Goal: Task Accomplishment & Management: Manage account settings

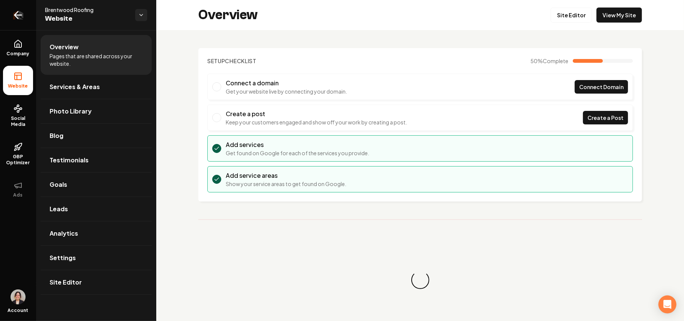
click at [9, 17] on link "Return to dashboard" at bounding box center [18, 15] width 36 height 30
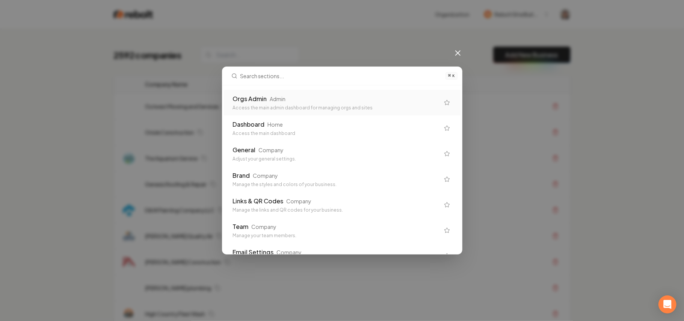
click at [308, 103] on div "Orgs Admin Admin" at bounding box center [336, 98] width 207 height 9
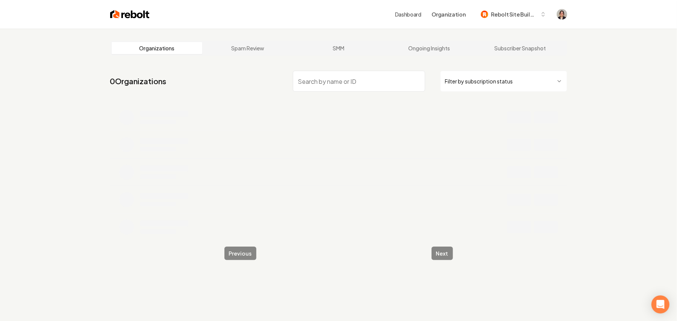
click at [330, 77] on input "search" at bounding box center [359, 81] width 132 height 21
paste input "Central MN Custom Builders"
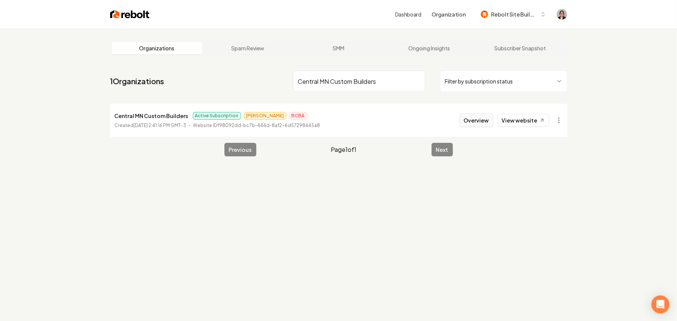
type input "Central MN Custom Builders"
click at [468, 120] on button "Overview" at bounding box center [475, 120] width 33 height 14
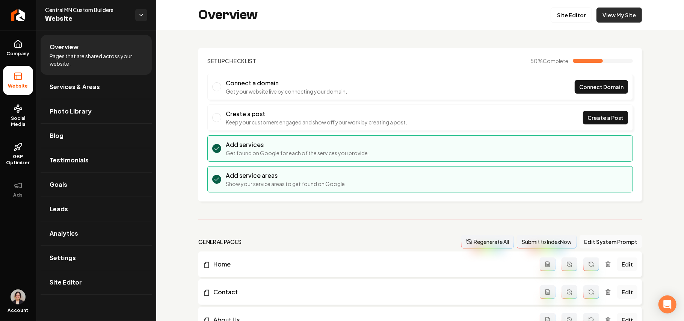
click at [604, 11] on link "View My Site" at bounding box center [618, 15] width 45 height 15
click at [6, 50] on link "Company" at bounding box center [18, 47] width 30 height 29
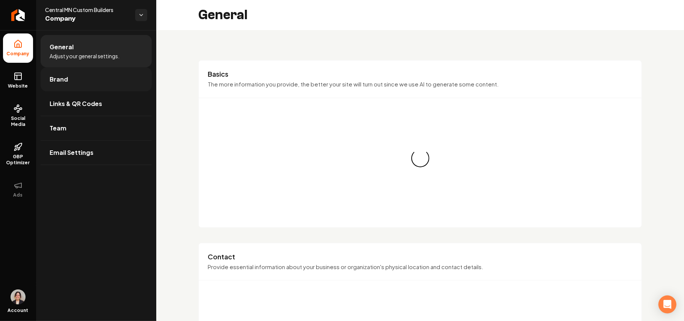
click at [68, 80] on link "Brand" at bounding box center [96, 79] width 111 height 24
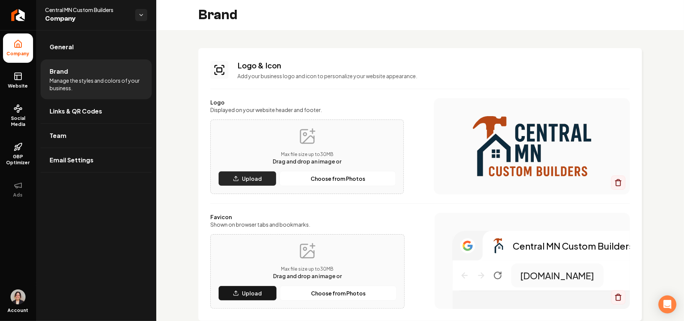
click at [267, 179] on button "Upload" at bounding box center [247, 178] width 58 height 15
click at [253, 285] on div "Max file size up to 30 MB Drag and drop an image or Upload Choose from Photos" at bounding box center [307, 271] width 178 height 59
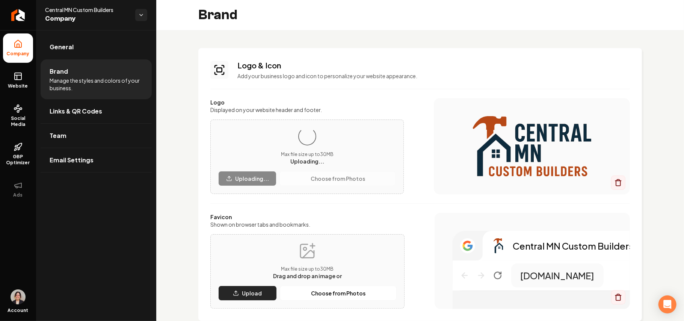
click at [253, 291] on p "Upload" at bounding box center [252, 293] width 20 height 8
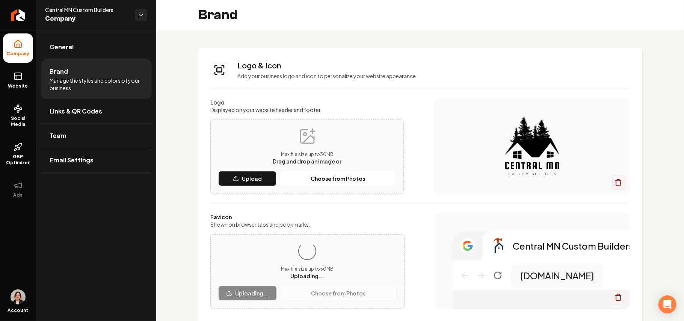
scroll to position [100, 0]
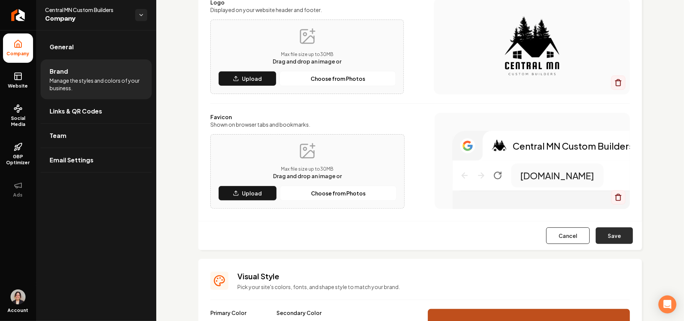
click at [605, 236] on button "Save" at bounding box center [614, 235] width 37 height 17
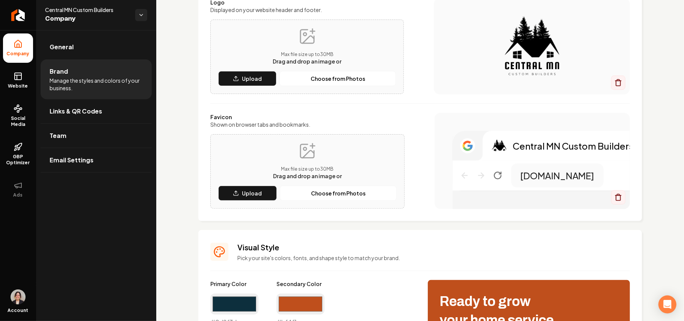
scroll to position [301, 0]
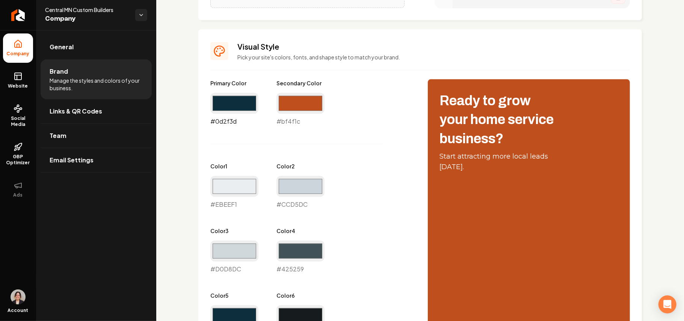
click at [241, 104] on input "#0d2f3d" at bounding box center [234, 103] width 48 height 21
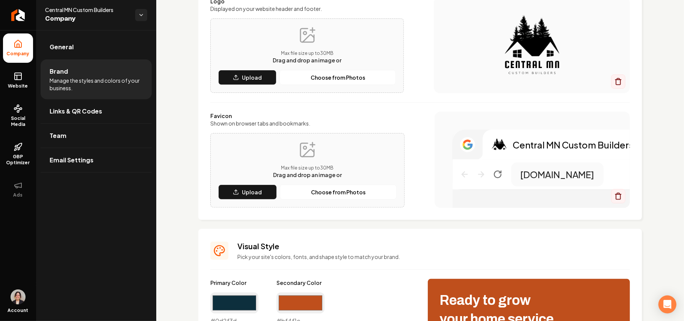
scroll to position [100, 0]
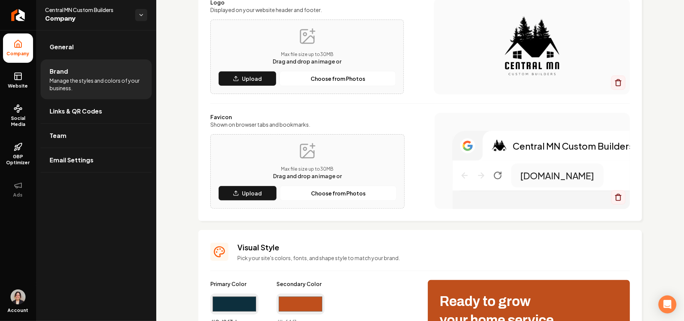
click at [244, 311] on input "#0d2f3d" at bounding box center [234, 303] width 48 height 21
type input "#000000"
click at [420, 255] on p "Pick your site's colors, fonts, and shape style to match your brand." at bounding box center [433, 258] width 393 height 8
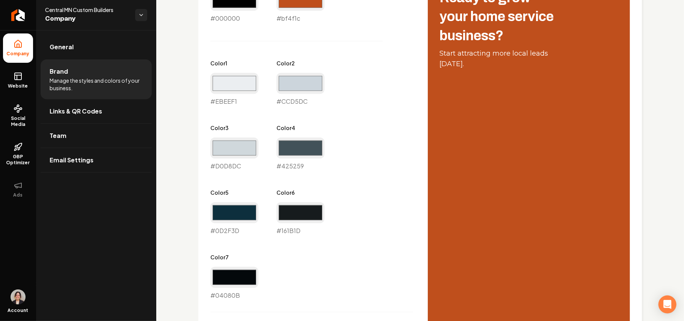
scroll to position [400, 0]
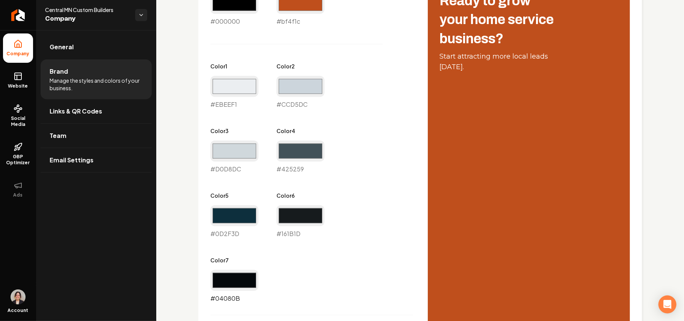
click at [249, 275] on input "#04080b" at bounding box center [234, 280] width 48 height 21
drag, startPoint x: 394, startPoint y: 234, endPoint x: 349, endPoint y: 235, distance: 45.1
click at [394, 234] on div "Primary Color #000000 #000000 Secondary Color #bf4f1c #bf4f1c Color 1 #ebeef1 #…" at bounding box center [311, 140] width 202 height 323
click at [252, 223] on input "#0d2f3d" at bounding box center [234, 215] width 48 height 21
type input "#000000"
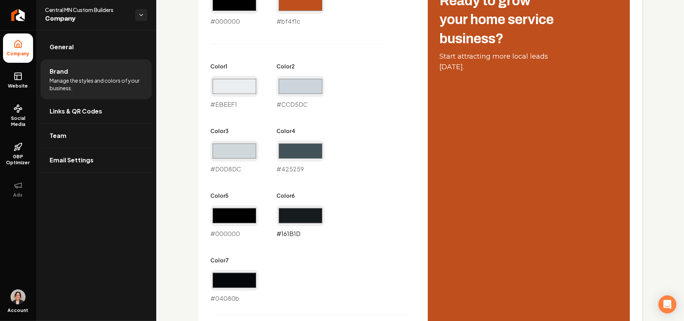
click at [298, 218] on input "#161b1d" at bounding box center [300, 215] width 48 height 21
type input "#000000"
click at [238, 282] on input "#04080b" at bounding box center [234, 280] width 48 height 21
type input "#000000"
click at [418, 181] on div "Primary Color #000000 #000000 Secondary Color #bf4f1c #bf4f1c Color 1 #ebeef1 #…" at bounding box center [420, 240] width 420 height 523
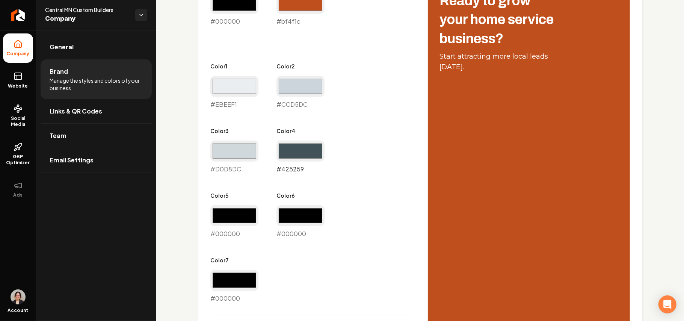
click at [307, 150] on input "#425259" at bounding box center [300, 150] width 48 height 21
type input "#2e2e2e"
click at [229, 144] on input "#d0d8dc" at bounding box center [234, 150] width 48 height 21
type input "#5e5e5e"
drag, startPoint x: 301, startPoint y: 88, endPoint x: 297, endPoint y: 89, distance: 3.9
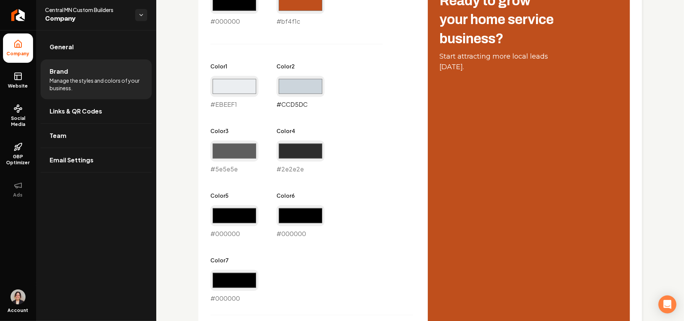
click at [301, 88] on input "#ccd5dc" at bounding box center [300, 86] width 48 height 21
type input "#a8a8a8"
click at [241, 94] on input "#ebeef1" at bounding box center [234, 86] width 48 height 21
type input "#ededed"
click at [417, 84] on div "Primary Color #000000 #000000 Secondary Color #bf4f1c #bf4f1c Color 1 #ededed #…" at bounding box center [420, 240] width 420 height 523
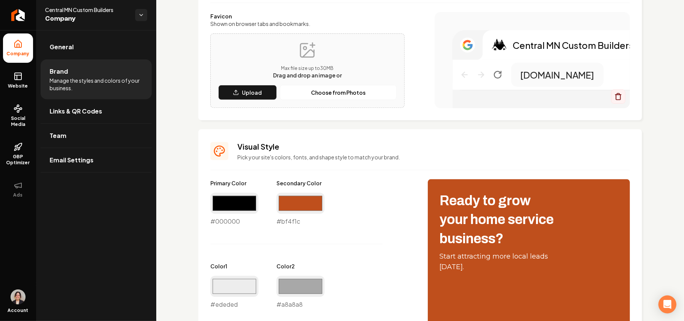
scroll to position [200, 0]
click at [313, 201] on input "#bf4f1c" at bounding box center [300, 203] width 48 height 21
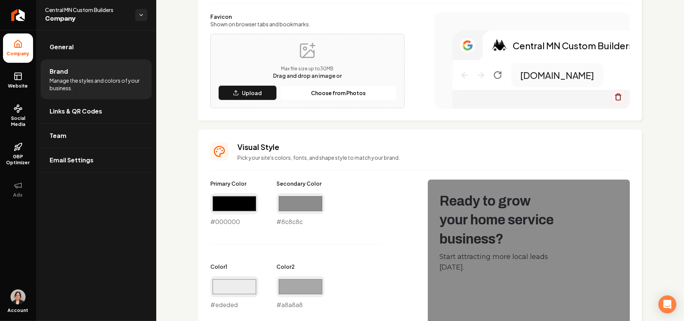
type input "#8c8c8c"
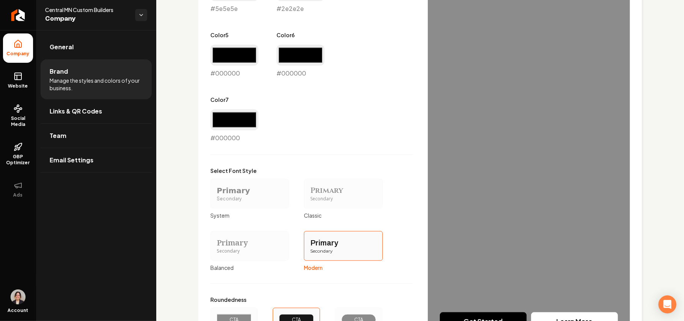
scroll to position [642, 0]
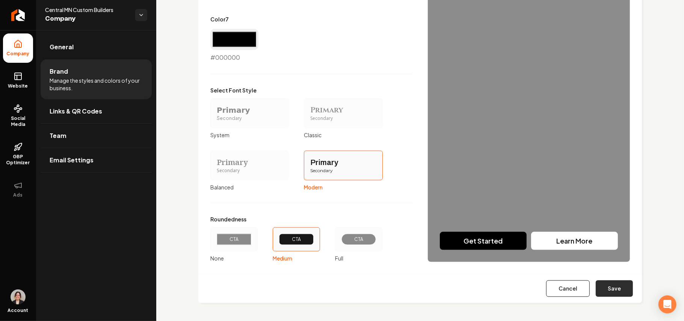
click at [612, 287] on button "Save" at bounding box center [614, 288] width 37 height 17
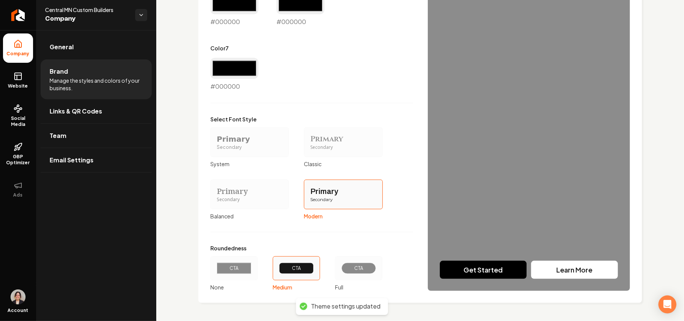
scroll to position [613, 0]
click at [12, 77] on link "Website" at bounding box center [18, 80] width 30 height 29
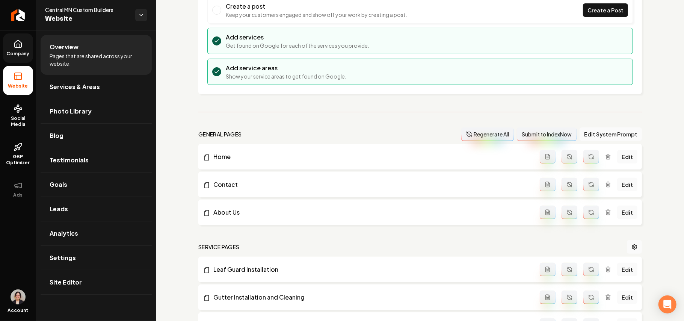
scroll to position [12, 0]
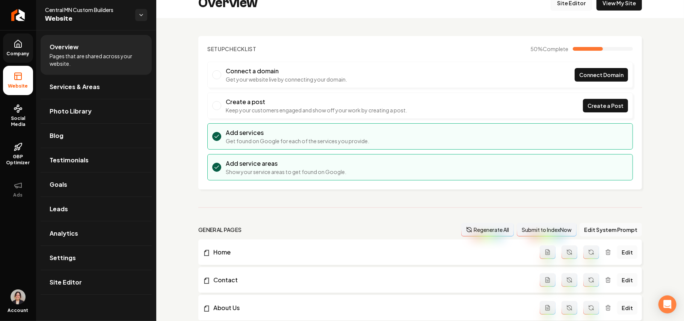
click at [562, 8] on link "Site Editor" at bounding box center [571, 2] width 41 height 15
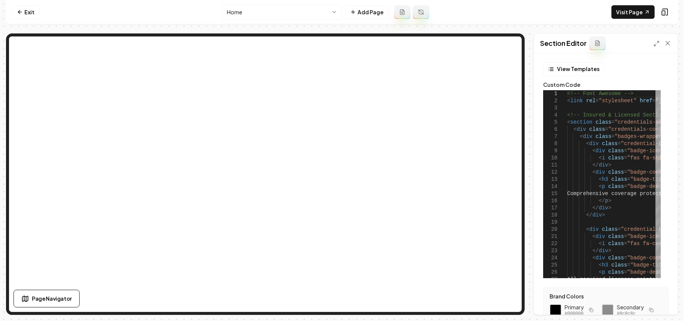
click at [658, 47] on div "Section Editor" at bounding box center [605, 44] width 143 height 20
click at [657, 44] on icon at bounding box center [657, 44] width 6 height 6
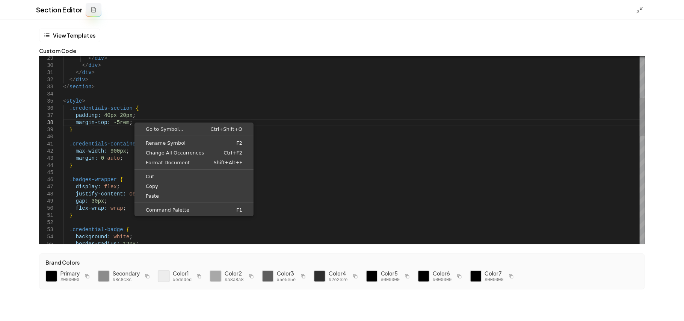
scroll to position [0, 63]
click at [130, 125] on div "} .credentials-container { max-width: 900px ; margin: 0 auto ; } .badges-wrappe…" at bounding box center [354, 312] width 582 height 914
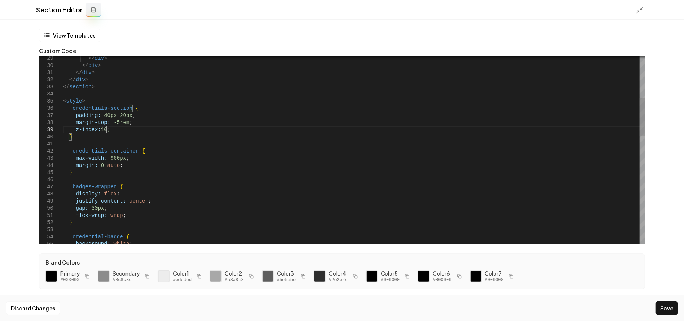
scroll to position [57, 42]
click at [674, 305] on button "Save" at bounding box center [667, 308] width 22 height 14
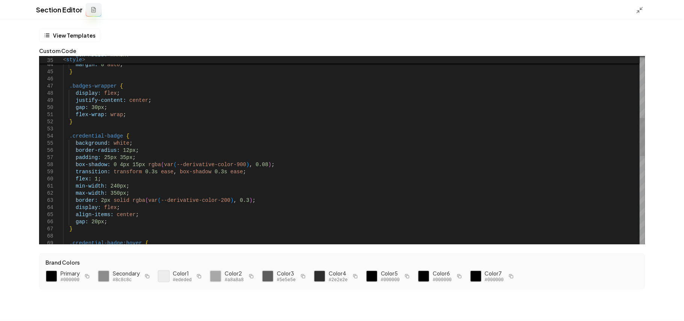
click at [102, 221] on div ".credential-badge:hover { display: flex ; align-items: center ; gap: 20px ; } f…" at bounding box center [354, 214] width 582 height 921
click at [107, 222] on div ".credential-badge:hover { display: flex ; align-items: center ; gap: 20px ; } f…" at bounding box center [354, 214] width 582 height 921
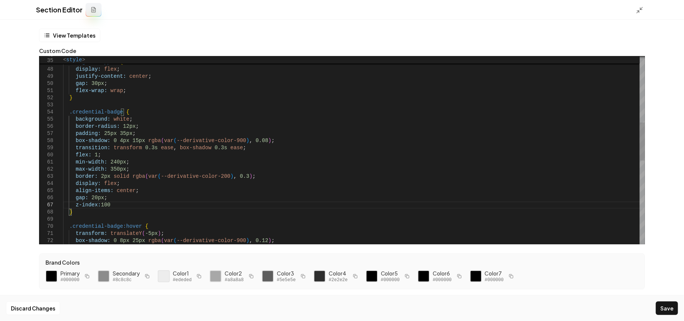
scroll to position [49, 45]
click at [667, 310] on button "Save" at bounding box center [667, 308] width 22 height 14
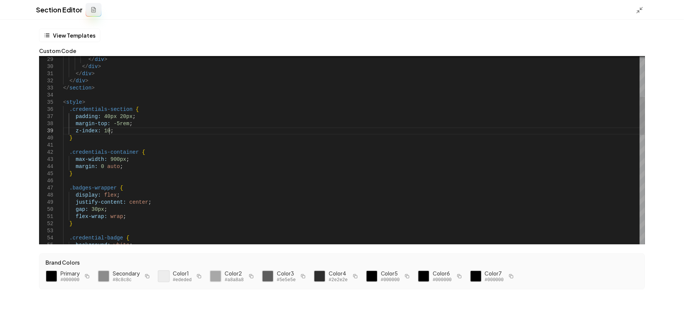
scroll to position [49, 0]
drag, startPoint x: 124, startPoint y: 131, endPoint x: 140, endPoint y: 124, distance: 17.2
click at [140, 124] on div ".credential-badge { background: white ; gap: 30px ; flex-wrap: wrap ; } .badges…" at bounding box center [354, 320] width 582 height 928
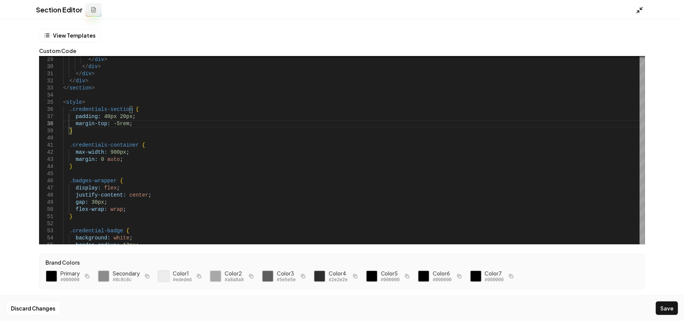
click at [642, 9] on polyline at bounding box center [641, 9] width 2 height 2
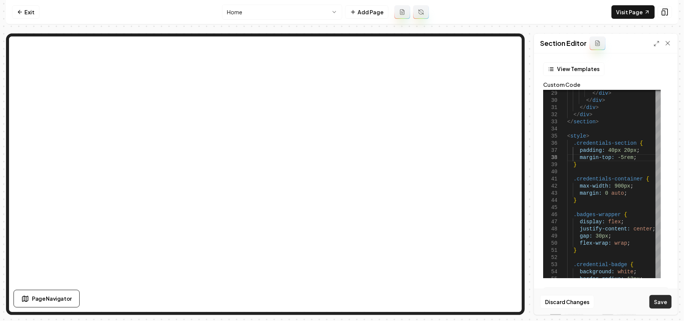
click at [663, 301] on button "Save" at bounding box center [660, 302] width 22 height 14
type textarea "**********"
click at [658, 301] on button "Save" at bounding box center [660, 302] width 22 height 14
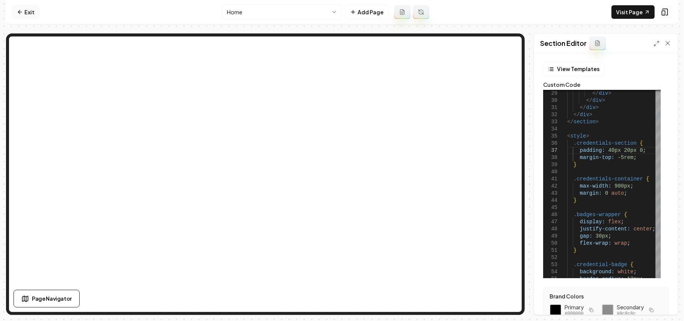
click at [18, 11] on icon at bounding box center [20, 12] width 6 height 6
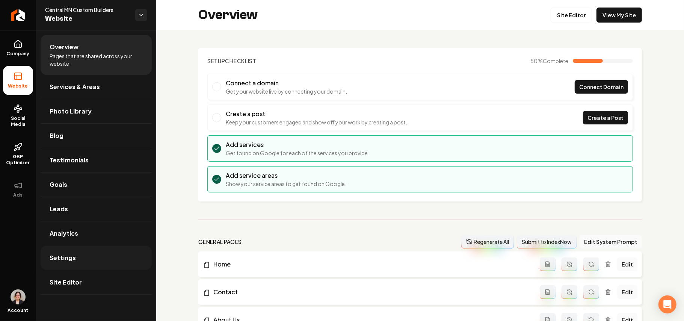
click at [98, 260] on link "Settings" at bounding box center [96, 258] width 111 height 24
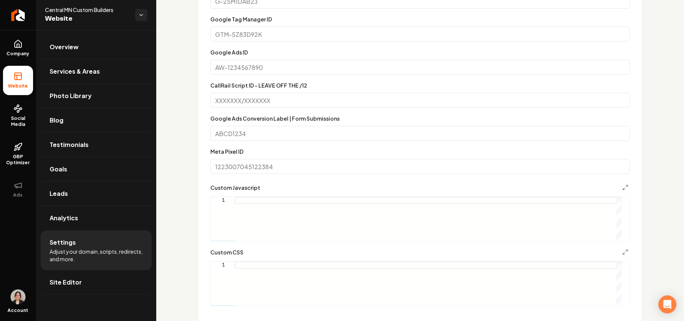
scroll to position [651, 0]
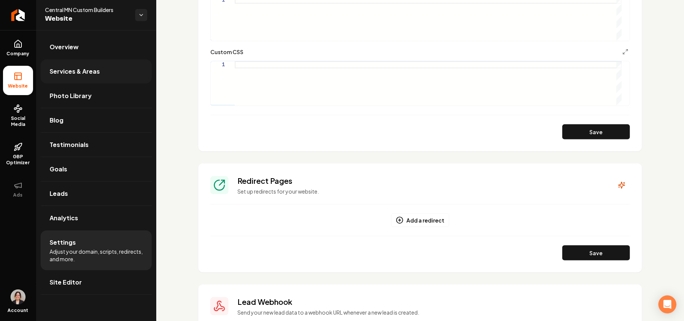
click at [98, 72] on span "Services & Areas" at bounding box center [75, 71] width 50 height 9
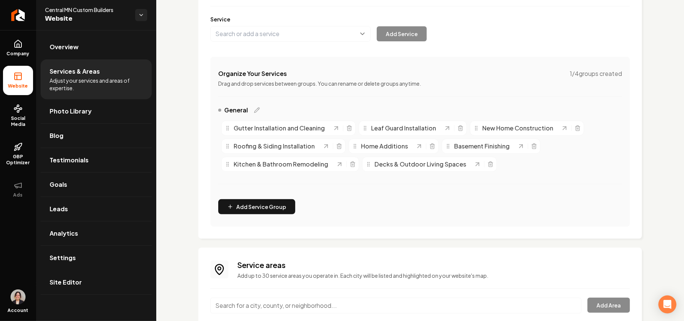
scroll to position [165, 0]
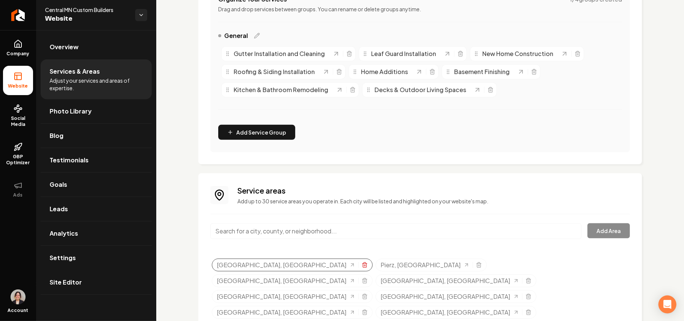
click at [362, 265] on icon "Selected tags" at bounding box center [365, 265] width 6 height 6
click at [313, 263] on icon "Selected tags" at bounding box center [315, 263] width 5 height 0
click at [362, 263] on icon "Selected tags" at bounding box center [365, 265] width 6 height 6
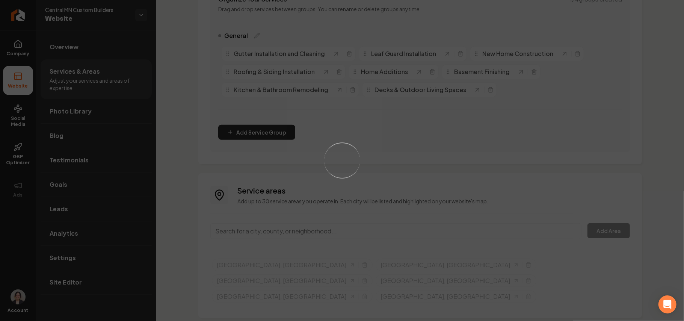
scroll to position [149, 0]
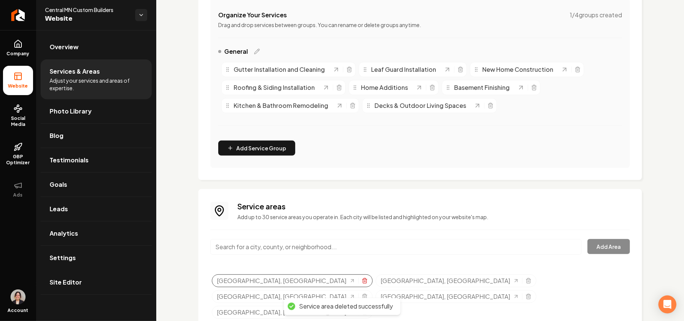
click at [362, 282] on icon "Selected tags" at bounding box center [365, 281] width 6 height 6
click at [362, 281] on icon "Selected tags" at bounding box center [365, 281] width 6 height 6
click at [287, 277] on div "[GEOGRAPHIC_DATA], [GEOGRAPHIC_DATA]" at bounding box center [292, 280] width 161 height 13
click at [362, 281] on icon "Selected tags" at bounding box center [365, 281] width 6 height 6
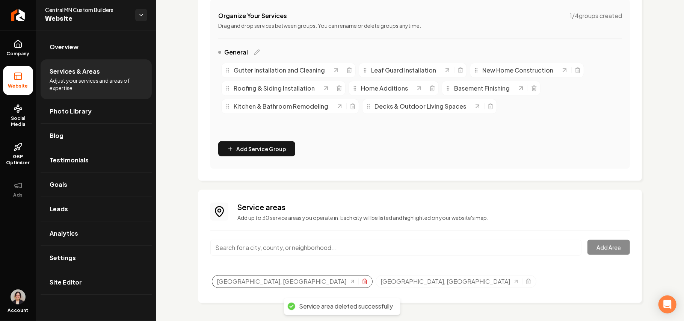
click at [365, 282] on line "Selected tags" at bounding box center [365, 282] width 0 height 2
click at [362, 281] on icon "Selected tags" at bounding box center [365, 281] width 6 height 6
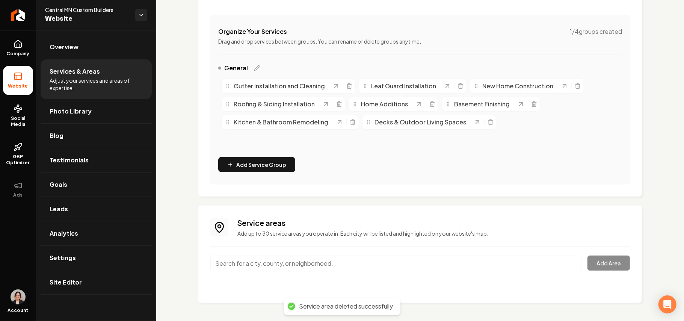
scroll to position [133, 0]
click at [259, 264] on input "Main content area" at bounding box center [395, 263] width 371 height 16
paste input "[PERSON_NAME]"
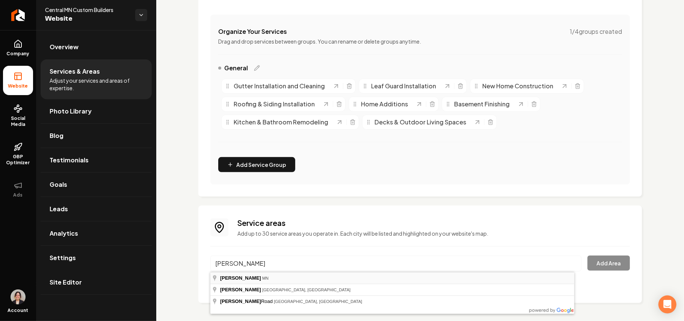
type input "[PERSON_NAME], [GEOGRAPHIC_DATA]"
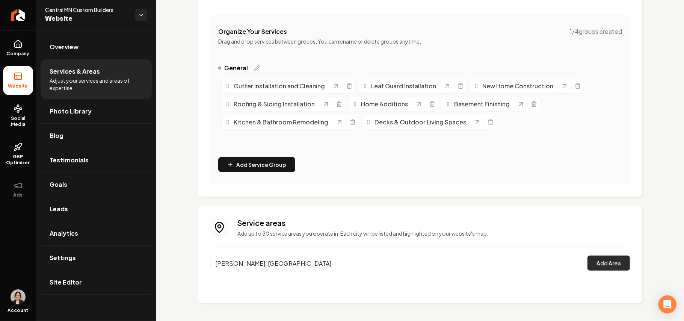
click at [603, 262] on button "Add Area" at bounding box center [608, 262] width 42 height 15
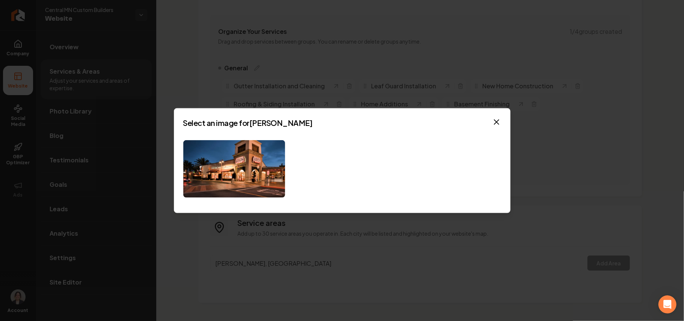
click at [271, 203] on div "Select an image for [PERSON_NAME] Close" at bounding box center [342, 160] width 337 height 105
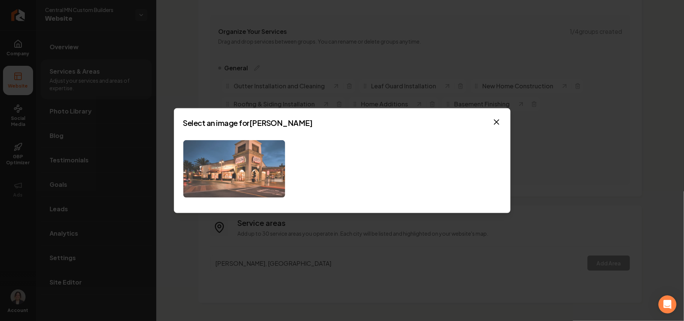
click at [256, 188] on img at bounding box center [234, 168] width 102 height 57
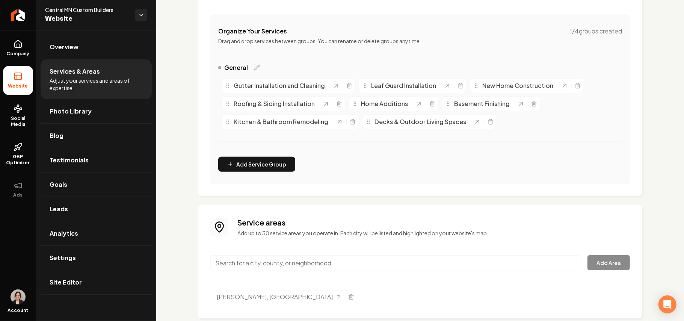
click at [263, 263] on input "Main content area" at bounding box center [395, 263] width 371 height 16
paste input "Onamia"
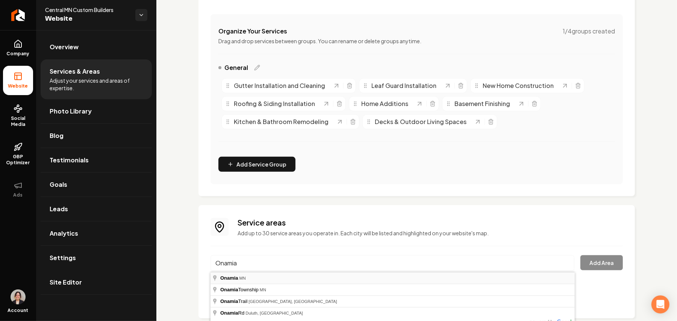
type input "[GEOGRAPHIC_DATA], [GEOGRAPHIC_DATA]"
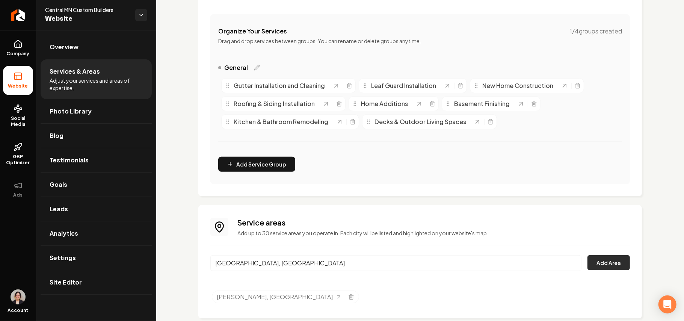
click at [595, 266] on button "Add Area" at bounding box center [608, 262] width 42 height 15
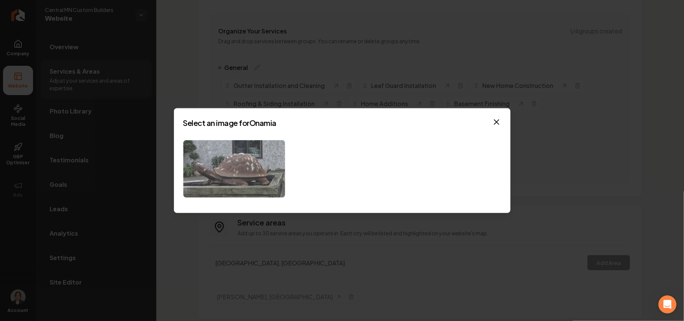
click at [243, 184] on img at bounding box center [234, 168] width 102 height 57
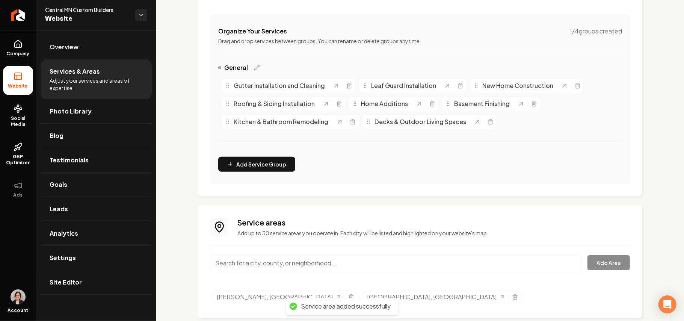
click at [276, 261] on input "Main content area" at bounding box center [395, 263] width 371 height 16
paste input "[PERSON_NAME]"
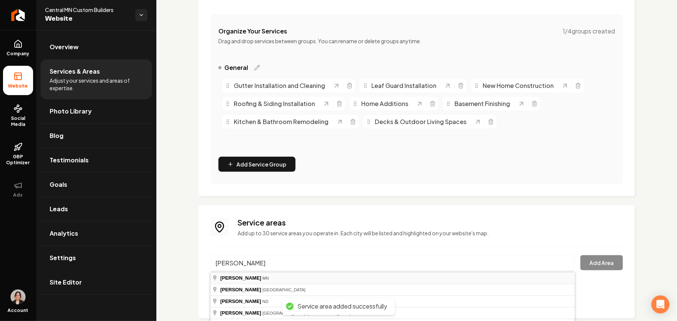
type input "[GEOGRAPHIC_DATA], [GEOGRAPHIC_DATA]"
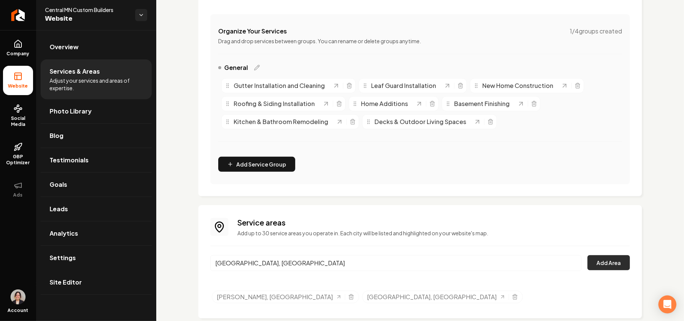
click at [587, 264] on button "Add Area" at bounding box center [608, 262] width 42 height 15
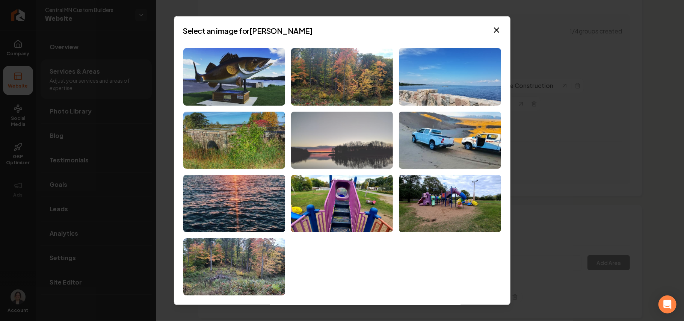
click at [362, 140] on img at bounding box center [342, 139] width 102 height 57
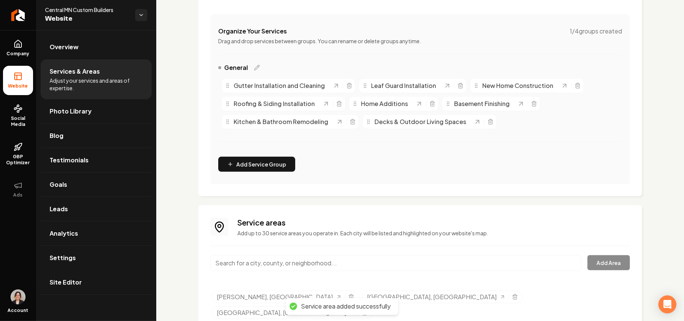
click at [276, 263] on input "Main content area" at bounding box center [395, 263] width 371 height 16
paste input "Aitkin"
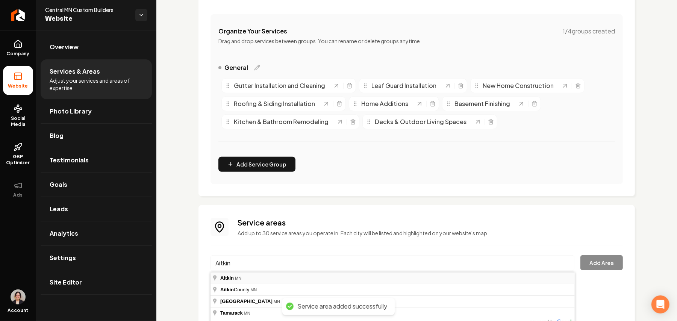
type input "Aitkin, [GEOGRAPHIC_DATA]"
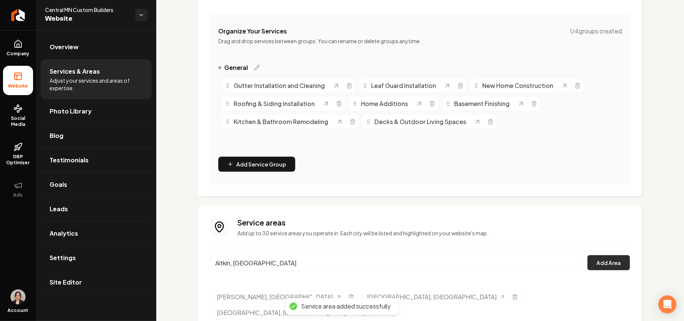
click at [609, 261] on button "Add Area" at bounding box center [608, 262] width 42 height 15
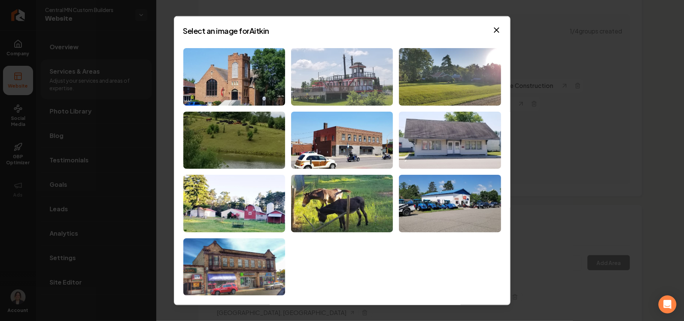
click at [332, 84] on img at bounding box center [342, 76] width 102 height 57
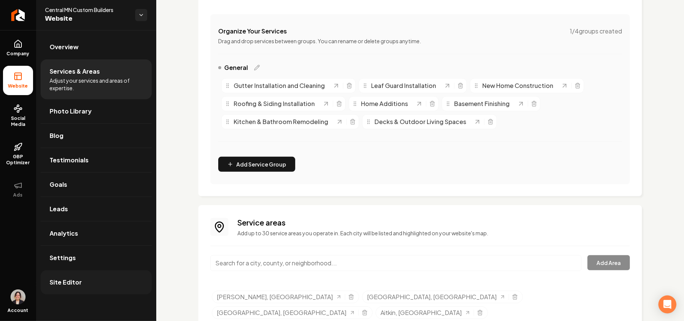
click at [83, 283] on link "Site Editor" at bounding box center [96, 282] width 111 height 24
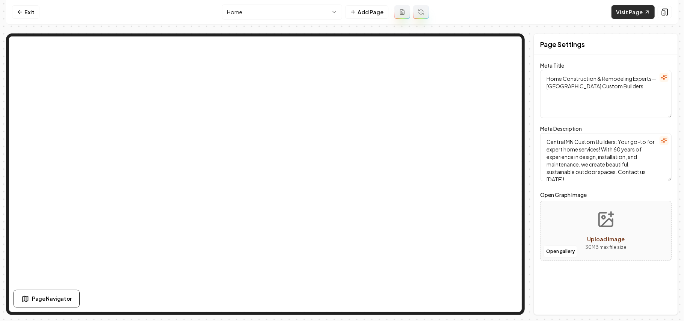
click at [626, 11] on link "Visit Page" at bounding box center [633, 12] width 43 height 14
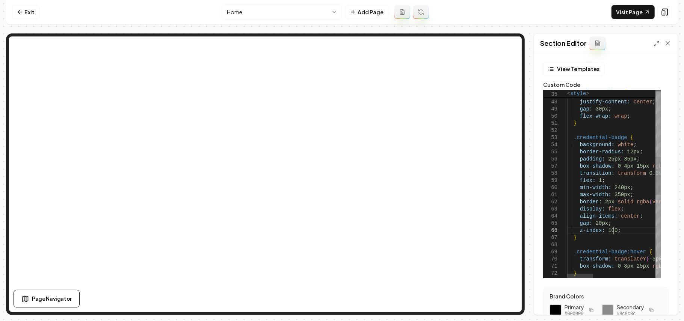
type textarea "**********"
click at [657, 301] on button "Save" at bounding box center [660, 302] width 22 height 14
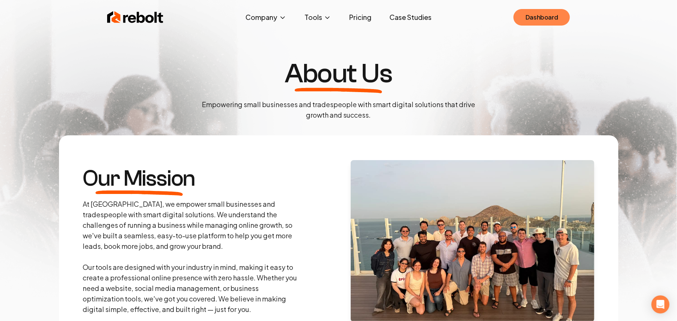
click at [542, 14] on link "Dashboard" at bounding box center [541, 17] width 56 height 17
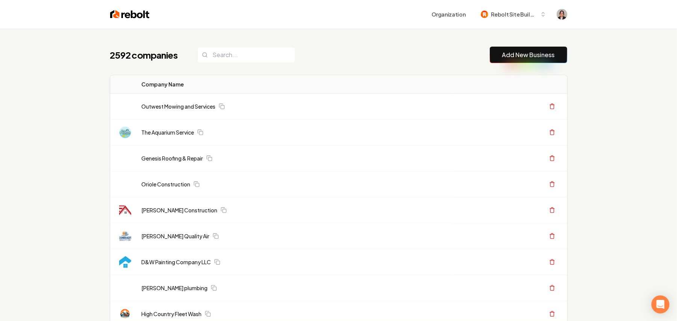
scroll to position [250, 0]
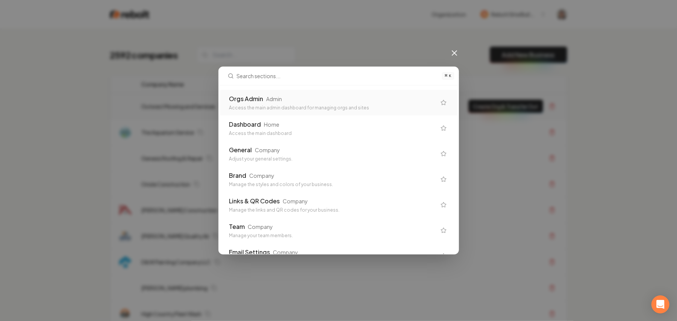
click at [241, 113] on div "Orgs Admin Admin Access the main admin dashboard for managing orgs and sites" at bounding box center [338, 103] width 237 height 26
click at [259, 104] on div "Outwest Mowing and Services" at bounding box center [294, 107] width 305 height 8
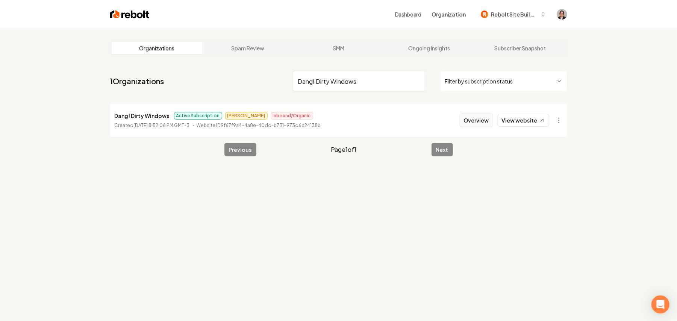
type input "Dang! Dirty Windows"
click at [484, 126] on button "Overview" at bounding box center [475, 120] width 33 height 14
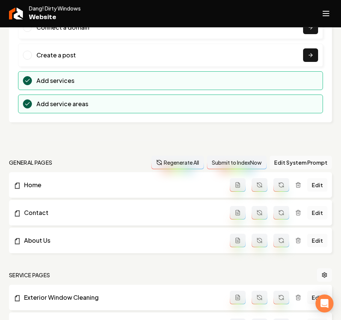
scroll to position [250, 0]
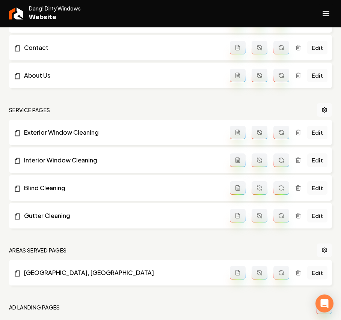
click at [326, 17] on icon "Open navigation menu" at bounding box center [326, 14] width 9 height 12
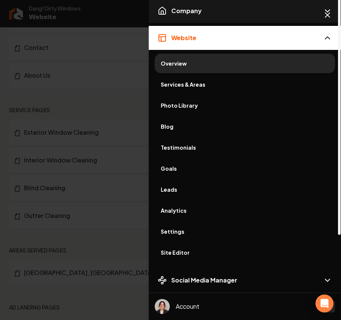
click at [217, 18] on button "Company" at bounding box center [245, 11] width 192 height 24
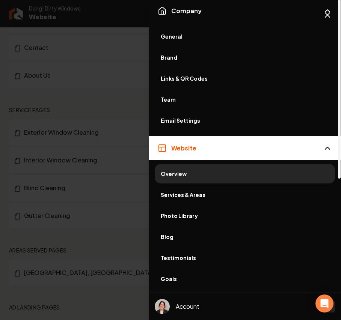
click at [180, 36] on span "General" at bounding box center [245, 37] width 168 height 8
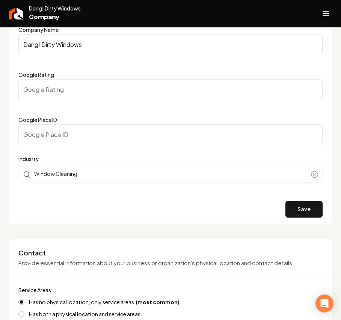
scroll to position [200, 0]
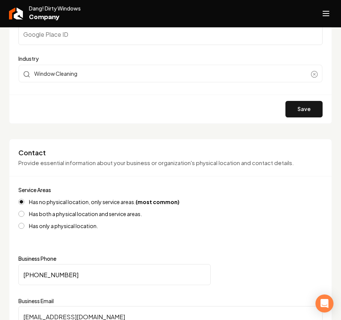
click at [325, 14] on line "Open navigation menu" at bounding box center [326, 14] width 6 height 0
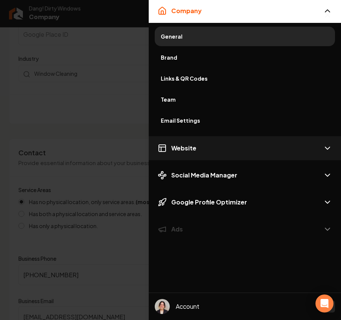
click at [199, 149] on button "Website" at bounding box center [245, 148] width 192 height 24
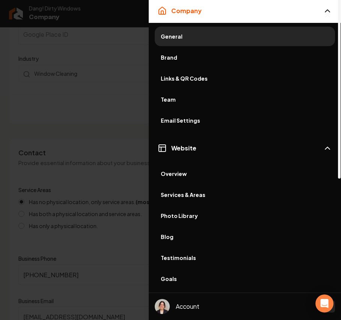
click at [197, 199] on link "Services & Areas" at bounding box center [245, 195] width 180 height 20
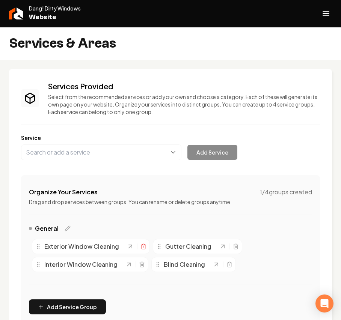
click at [143, 248] on icon "Main content area" at bounding box center [143, 247] width 6 height 6
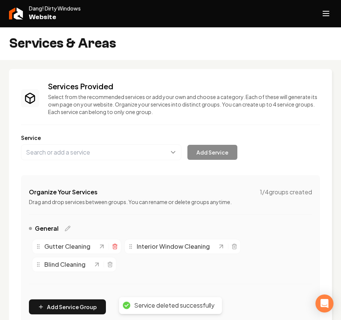
click at [115, 245] on icon "Main content area" at bounding box center [115, 245] width 5 height 0
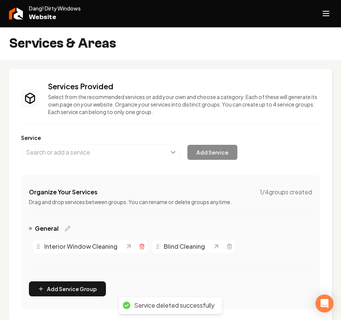
click at [143, 246] on icon "Main content area" at bounding box center [141, 247] width 3 height 4
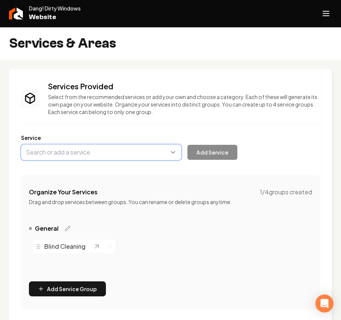
click at [62, 157] on button "Main content area" at bounding box center [101, 153] width 160 height 16
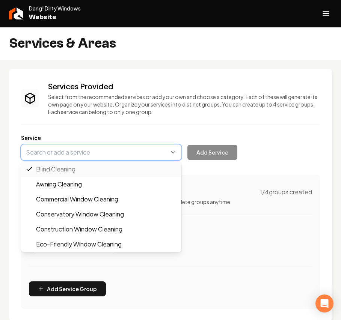
paste input "Exterior Window Cleaning"
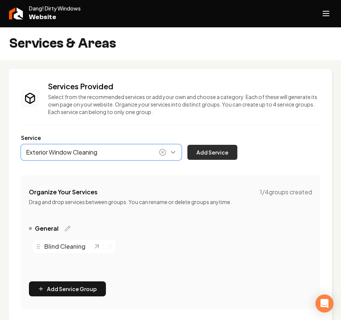
type input "Exterior Window Cleaning"
click at [232, 150] on button "Add Service" at bounding box center [212, 152] width 50 height 15
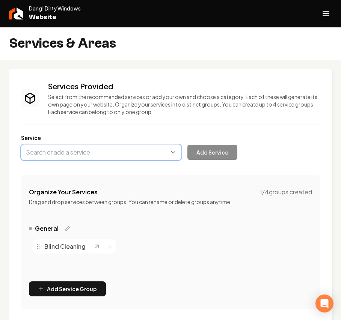
click at [60, 151] on button "Main content area" at bounding box center [101, 153] width 160 height 16
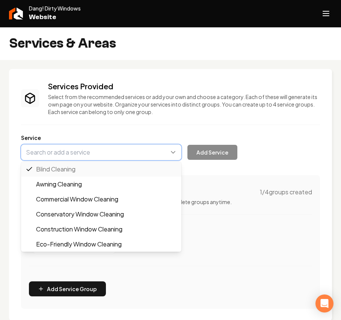
paste input "Interior Window Cleaning"
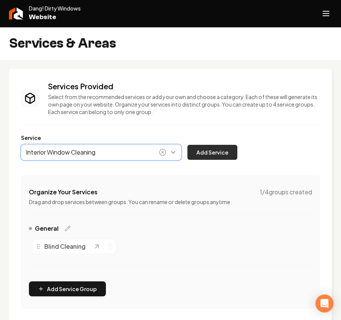
type input "Interior Window Cleaning"
click at [227, 146] on button "Add Service" at bounding box center [212, 152] width 50 height 15
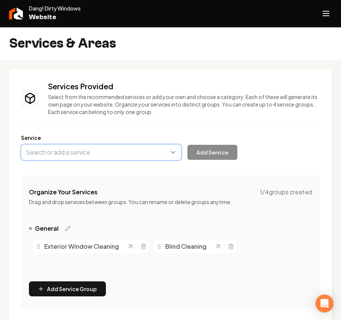
click at [41, 155] on button "Main content area" at bounding box center [101, 153] width 160 height 16
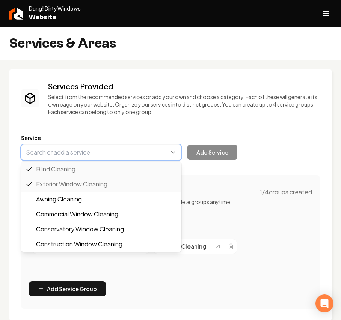
paste input "Screen Cleaning Services"
type input "Screen Cleaning Services"
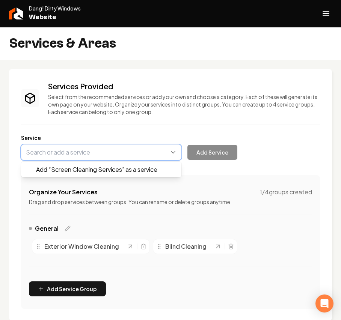
click at [26, 149] on button "Main content area" at bounding box center [101, 153] width 160 height 16
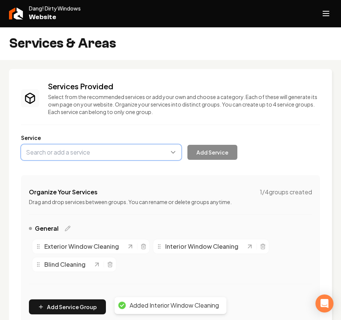
paste input "Screen Cleaning Services"
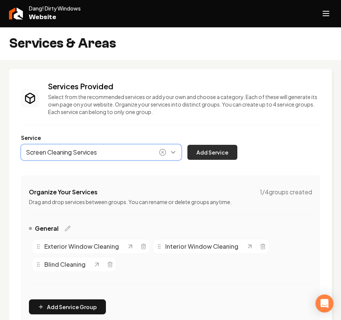
type input "Screen Cleaning Services"
click at [205, 150] on button "Add Service" at bounding box center [212, 152] width 50 height 15
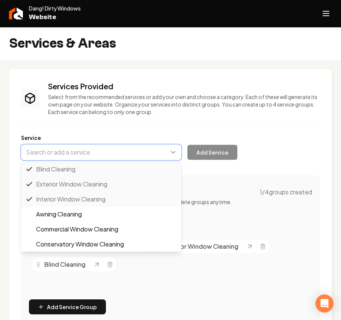
click at [88, 149] on button "Main content area" at bounding box center [101, 153] width 160 height 16
paste input "Track Detailing"
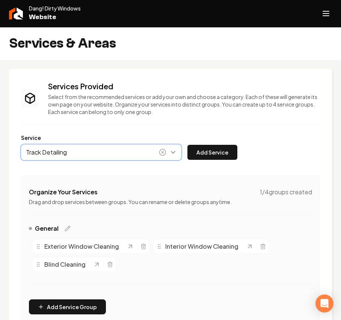
type input "Track Detailing"
click at [237, 149] on div "Service Track Detailing Add Service" at bounding box center [170, 147] width 299 height 26
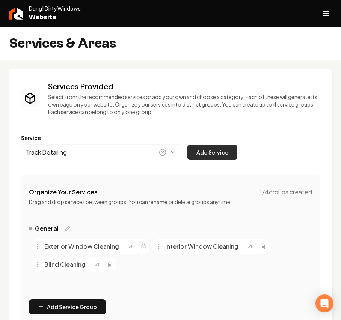
click at [222, 151] on button "Add Service" at bounding box center [212, 152] width 50 height 15
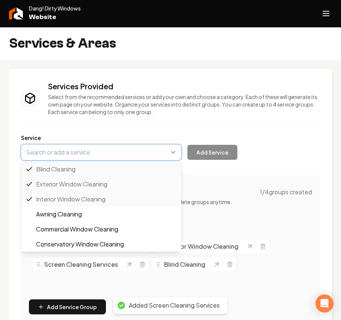
click at [91, 156] on button "Main content area" at bounding box center [101, 153] width 160 height 16
paste input "Solar Panel Cleaning"
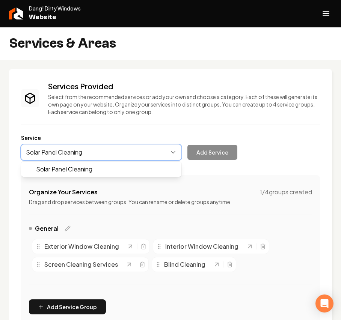
drag, startPoint x: 61, startPoint y: 167, endPoint x: 115, endPoint y: 165, distance: 53.7
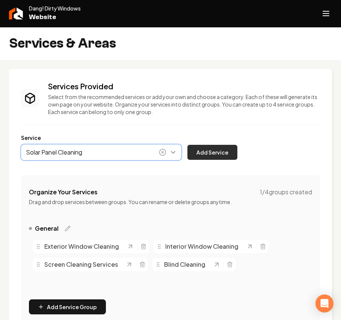
type input "Solar Panel Cleaning"
click at [211, 149] on button "Add Service" at bounding box center [212, 152] width 50 height 15
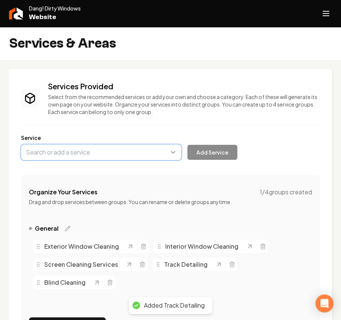
click at [81, 155] on button "Main content area" at bounding box center [101, 153] width 160 height 16
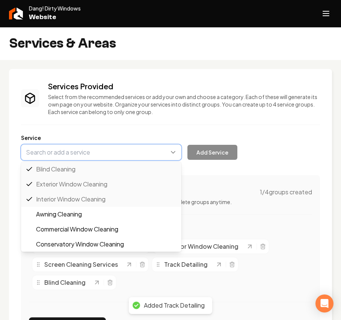
paste input "Gutter Cleaning"
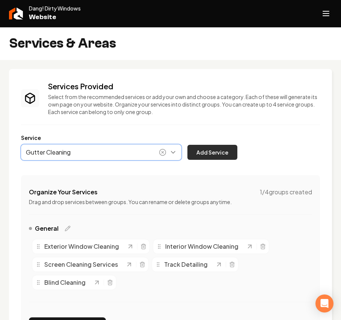
type input "Gutter Cleaning"
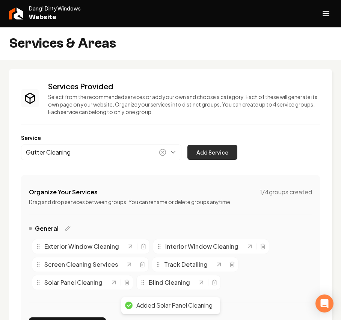
click at [196, 154] on button "Add Service" at bounding box center [212, 152] width 50 height 15
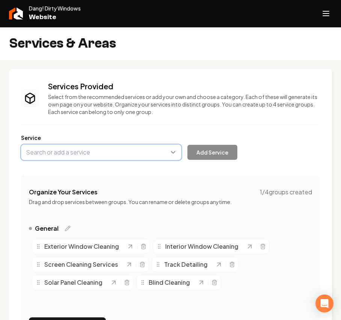
click at [120, 151] on button "Main content area" at bounding box center [101, 153] width 160 height 16
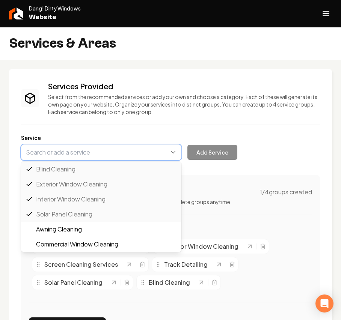
paste input "Soft Washing"
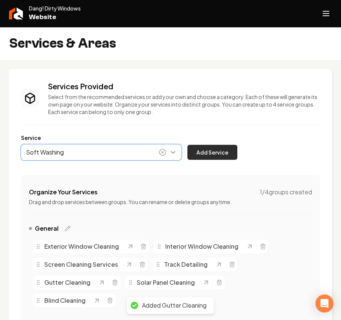
type input "Soft Washing"
click at [215, 154] on button "Add Service" at bounding box center [212, 152] width 50 height 15
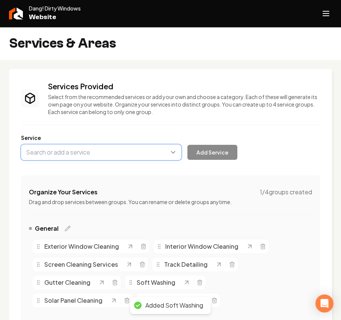
click at [85, 155] on button "Main content area" at bounding box center [101, 153] width 160 height 16
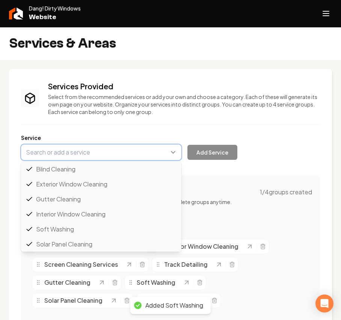
paste input "Pressure Washing / Soft Washing"
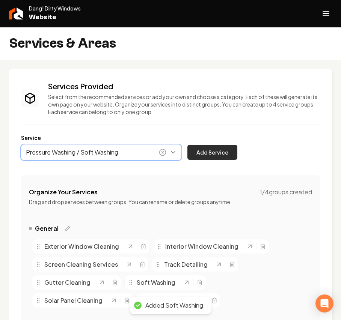
type input "Pressure Washing / Soft Washing"
click at [223, 149] on button "Add Service" at bounding box center [212, 152] width 50 height 15
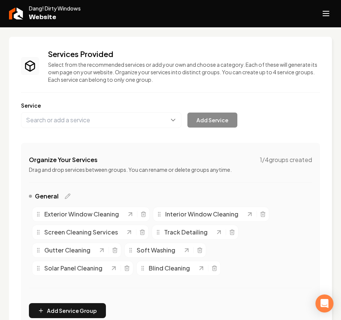
scroll to position [50, 0]
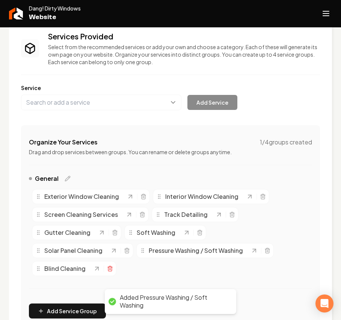
click at [111, 267] on icon "Main content area" at bounding box center [110, 266] width 2 height 1
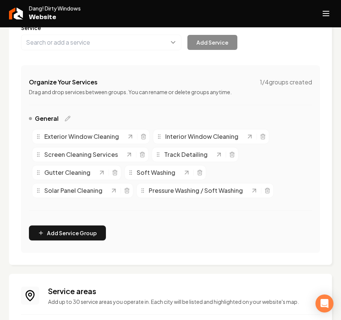
scroll to position [187, 0]
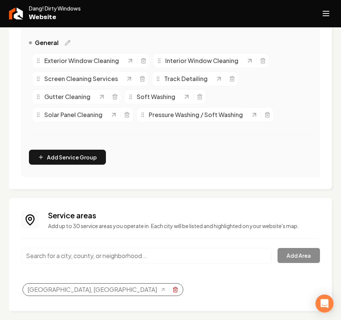
click at [174, 292] on icon "Selected tags" at bounding box center [175, 290] width 3 height 4
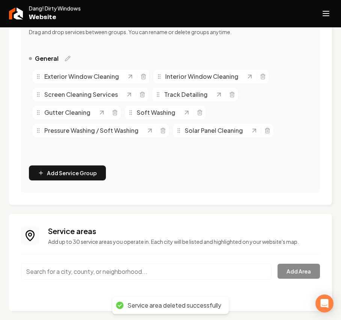
scroll to position [171, 0]
click at [74, 274] on input "Main content area" at bounding box center [146, 272] width 251 height 16
paste input "The Woodlands TX"
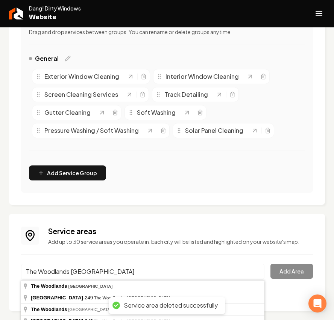
type input "The Woodlands, TX"
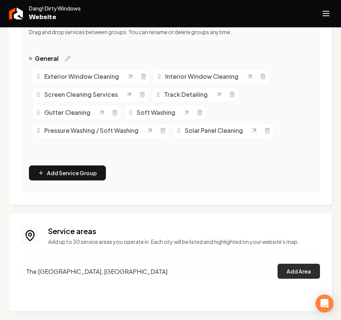
click at [291, 277] on button "Add Area" at bounding box center [299, 271] width 42 height 15
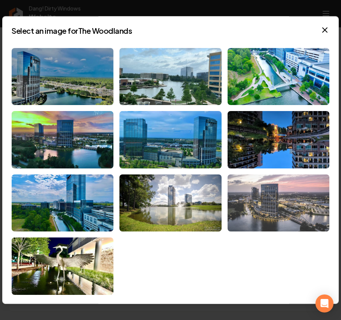
click at [288, 202] on img at bounding box center [279, 203] width 102 height 57
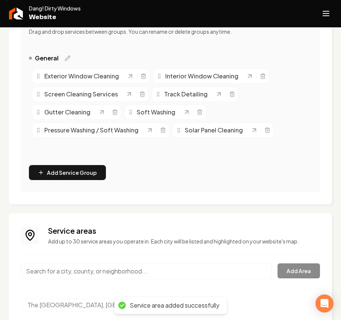
click at [79, 272] on input "Main content area" at bounding box center [146, 272] width 251 height 16
paste input "Conroe TX"
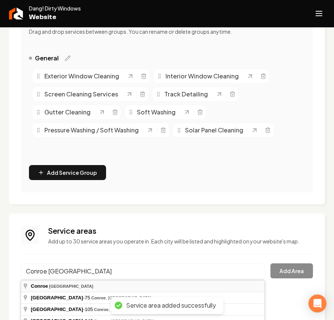
type input "Conroe, TX"
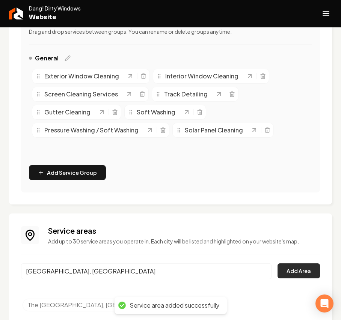
click at [291, 267] on button "Add Area" at bounding box center [299, 271] width 42 height 15
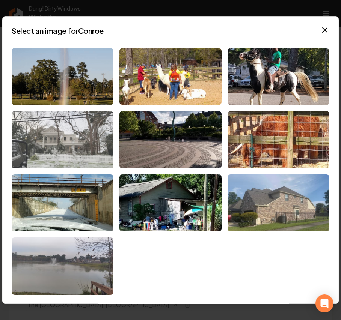
click at [65, 140] on img at bounding box center [63, 139] width 102 height 57
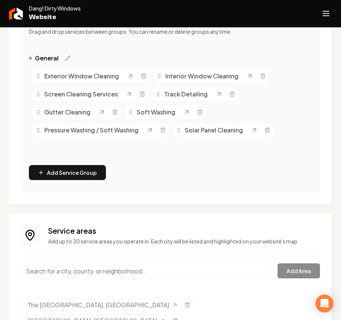
click at [57, 275] on input "Main content area" at bounding box center [146, 272] width 251 height 16
paste input "Magnolia TX"
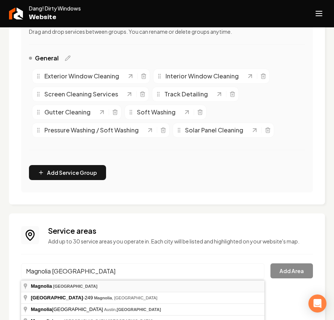
type input "Magnolia, TX"
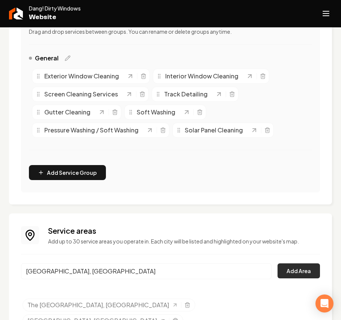
click at [287, 272] on button "Add Area" at bounding box center [299, 271] width 42 height 15
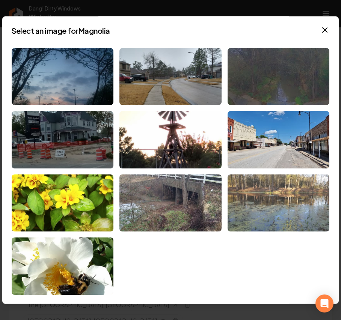
click at [277, 195] on img at bounding box center [279, 203] width 102 height 57
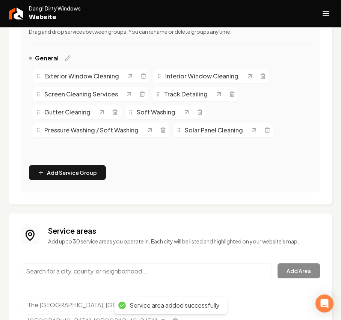
click at [51, 268] on input "Main content area" at bounding box center [146, 272] width 251 height 16
paste input "Montgomery TX"
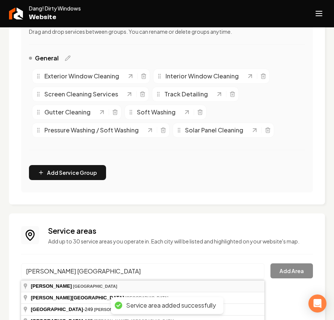
type input "Montgomery, TX"
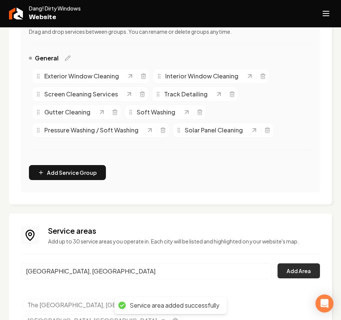
click at [289, 265] on button "Add Area" at bounding box center [299, 271] width 42 height 15
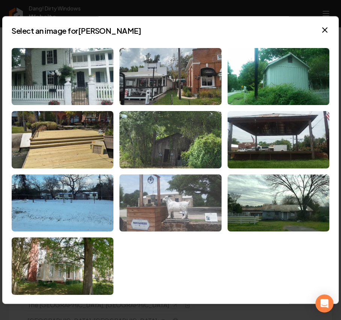
click at [149, 198] on img at bounding box center [170, 203] width 102 height 57
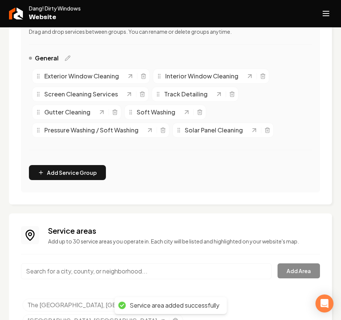
click at [79, 274] on input "Main content area" at bounding box center [146, 272] width 251 height 16
paste input "Oak Ridge North TX"
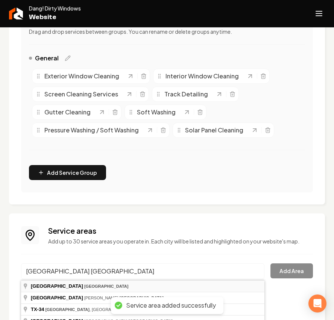
type input "Oak Ridge North, TX"
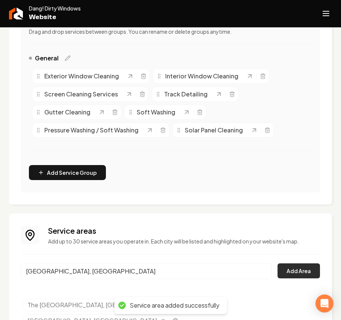
click at [278, 274] on button "Add Area" at bounding box center [299, 271] width 42 height 15
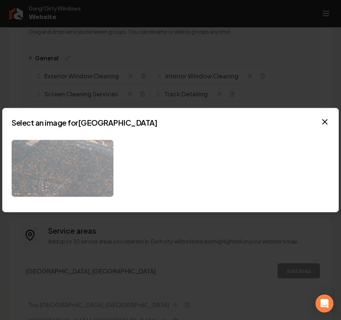
click at [64, 168] on img at bounding box center [63, 168] width 102 height 57
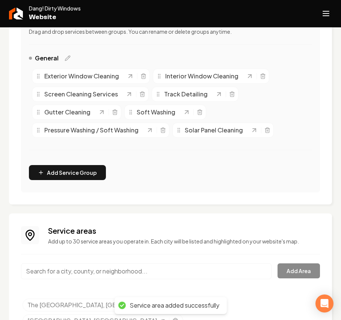
click at [55, 273] on input "Main content area" at bounding box center [146, 272] width 251 height 16
paste input "Shenandoah"
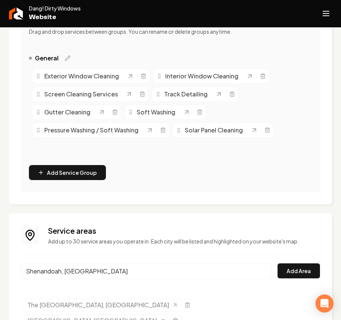
click at [94, 273] on input "Shenandoah, PA" at bounding box center [146, 272] width 251 height 16
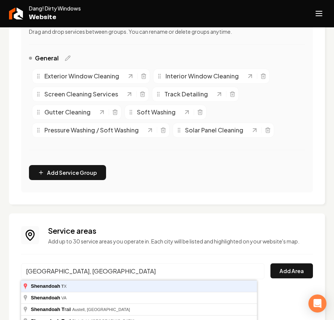
type input "Shenandoah, TX"
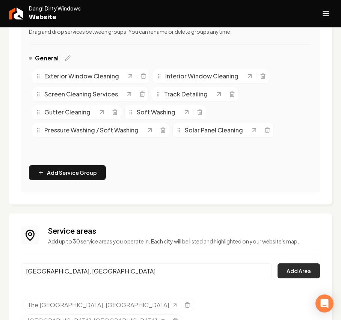
click at [299, 274] on button "Add Area" at bounding box center [299, 271] width 42 height 15
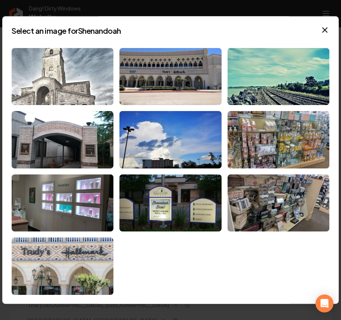
click at [70, 70] on img at bounding box center [63, 76] width 102 height 57
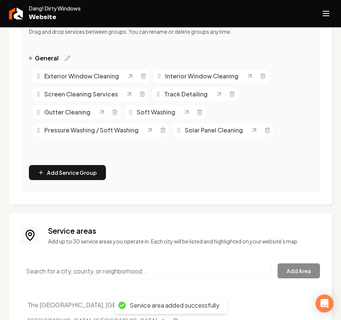
click at [90, 266] on input "Main content area" at bounding box center [146, 272] width 251 height 16
paste input "Willis"
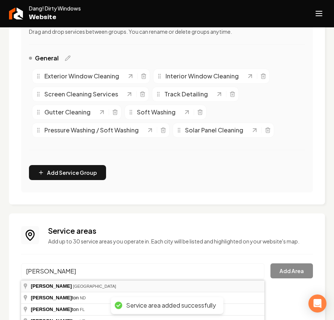
type input "Willis, TX"
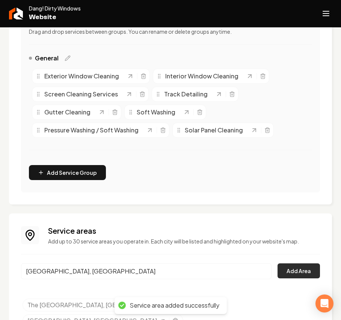
click at [292, 273] on button "Add Area" at bounding box center [299, 271] width 42 height 15
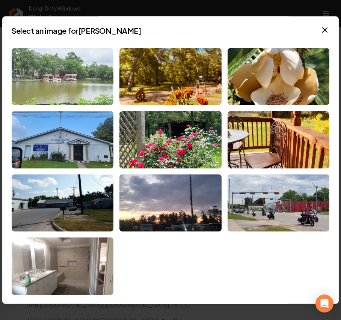
click at [74, 60] on img at bounding box center [63, 76] width 102 height 57
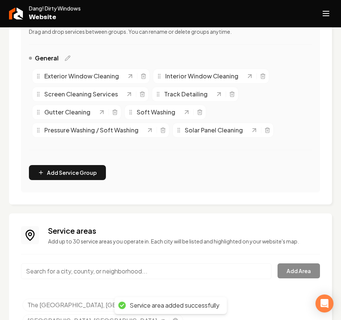
click at [62, 272] on input "Main content area" at bounding box center [146, 272] width 251 height 16
paste input "Porter"
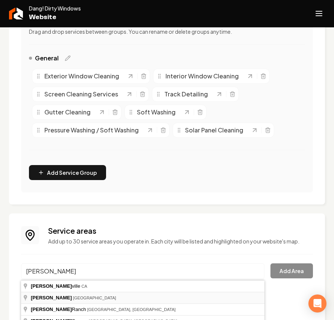
type input "Porter, TX"
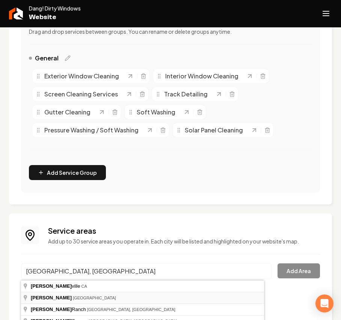
click at [47, 301] on div "The Woodlands, TX" at bounding box center [109, 305] width 173 height 13
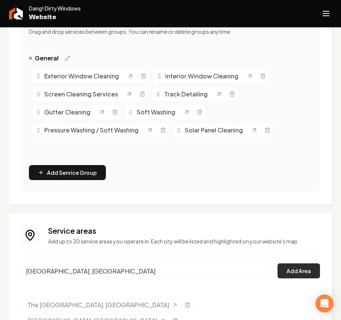
drag, startPoint x: 47, startPoint y: 301, endPoint x: 296, endPoint y: 273, distance: 250.9
click at [296, 273] on button "Add Area" at bounding box center [299, 271] width 42 height 15
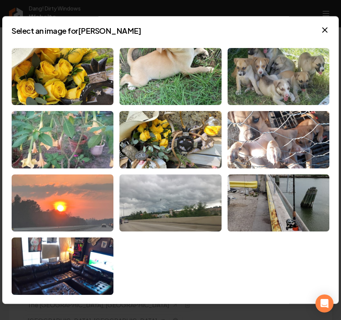
click at [58, 199] on img at bounding box center [63, 203] width 102 height 57
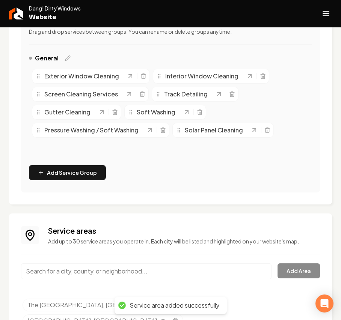
click at [57, 272] on input "Main content area" at bounding box center [146, 272] width 251 height 16
paste input "Spring"
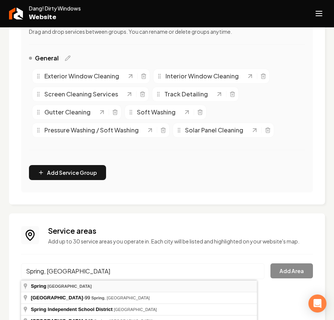
type input "Spring, TX"
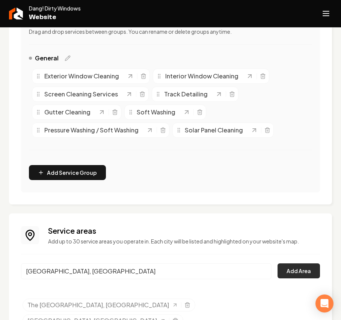
click at [298, 269] on button "Add Area" at bounding box center [299, 271] width 42 height 15
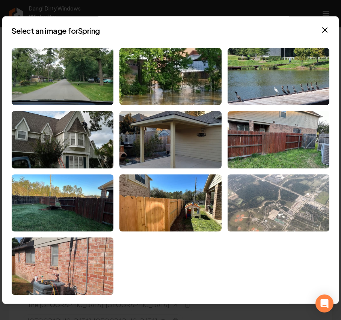
click at [299, 218] on img at bounding box center [279, 203] width 102 height 57
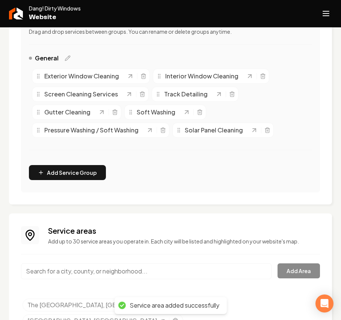
click at [59, 272] on input "Main content area" at bounding box center [146, 272] width 251 height 16
paste input "Tomball"
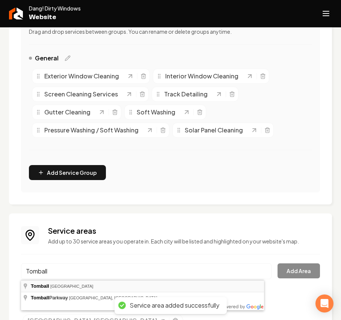
type input "Tomball, TX"
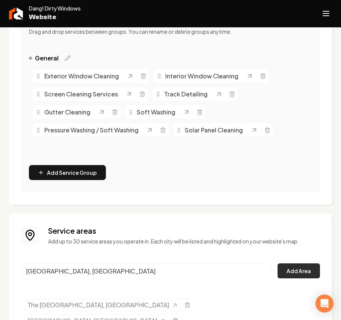
click at [278, 271] on button "Add Area" at bounding box center [299, 271] width 42 height 15
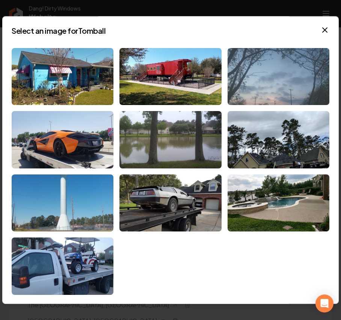
click at [282, 80] on img at bounding box center [279, 76] width 102 height 57
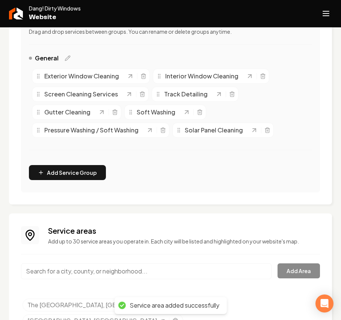
click at [72, 271] on input "Main content area" at bounding box center [146, 272] width 251 height 16
paste input "Cypress"
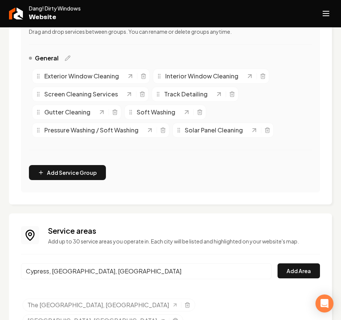
drag, startPoint x: 91, startPoint y: 267, endPoint x: 54, endPoint y: 264, distance: 36.6
click at [54, 264] on input "Cypress, Houston, TX" at bounding box center [146, 272] width 251 height 16
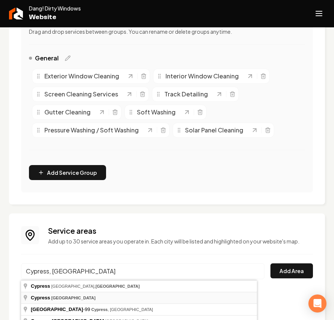
type input "Cypress, TX"
drag, startPoint x: 54, startPoint y: 295, endPoint x: 62, endPoint y: 294, distance: 7.9
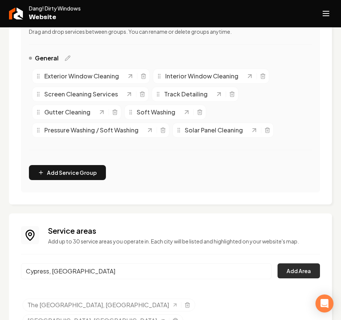
click at [283, 272] on button "Add Area" at bounding box center [299, 271] width 42 height 15
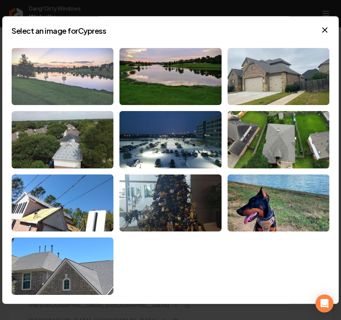
click at [48, 64] on img at bounding box center [63, 76] width 102 height 57
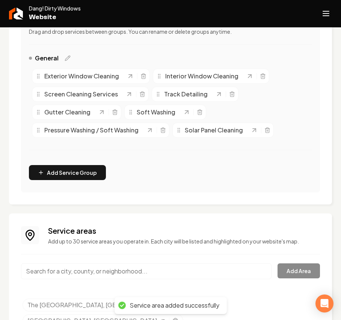
click at [82, 273] on input "Main content area" at bounding box center [146, 272] width 251 height 16
paste input "Hockley"
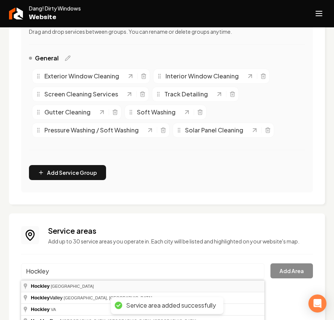
type input "Hockley, TX"
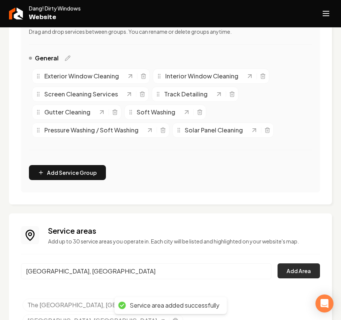
click at [293, 273] on button "Add Area" at bounding box center [299, 271] width 42 height 15
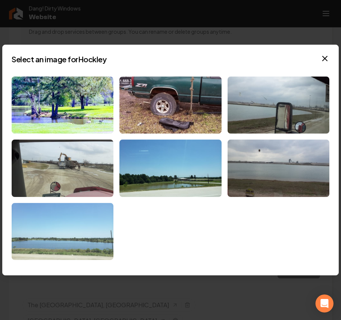
click at [55, 235] on img at bounding box center [63, 231] width 102 height 57
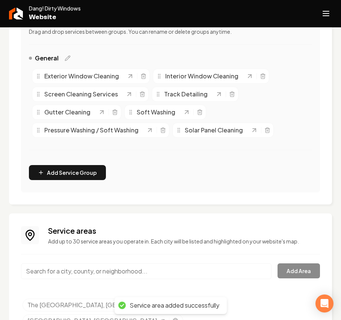
click at [71, 273] on input "Main content area" at bounding box center [146, 272] width 251 height 16
paste input "Kingwood"
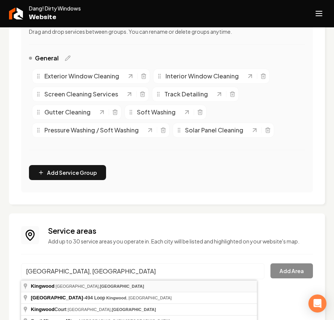
type input "Kingwood, Houston, TX"
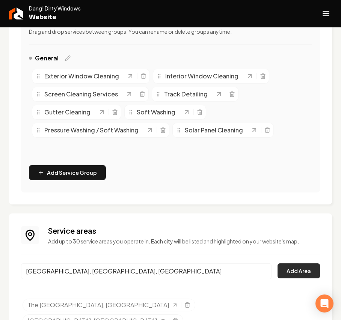
click at [295, 273] on button "Add Area" at bounding box center [299, 271] width 42 height 15
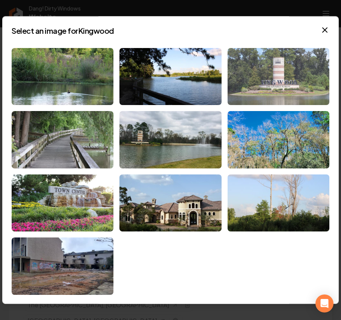
click at [274, 73] on img at bounding box center [279, 76] width 102 height 57
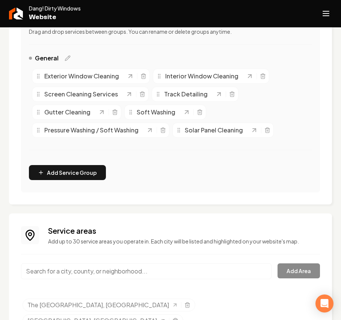
click at [325, 15] on icon "Open navigation menu" at bounding box center [326, 14] width 9 height 12
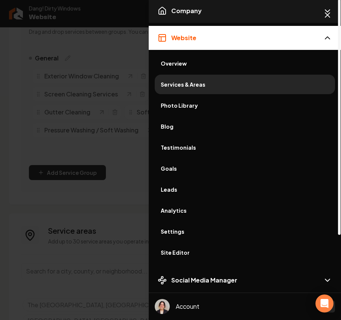
click at [187, 12] on span "Company" at bounding box center [186, 10] width 30 height 9
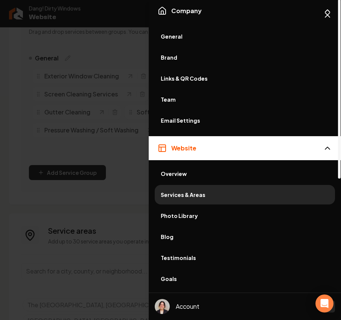
click at [171, 35] on span "General" at bounding box center [245, 37] width 168 height 8
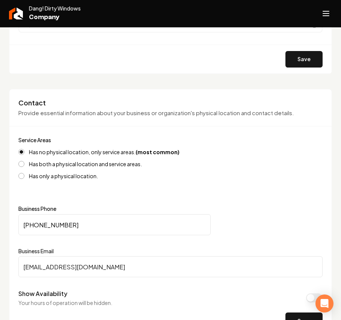
scroll to position [350, 0]
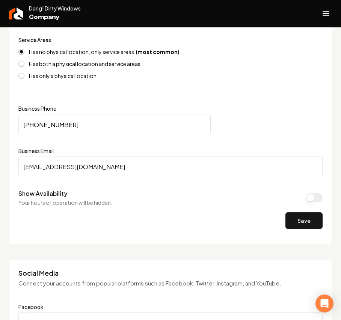
drag, startPoint x: -70, startPoint y: 126, endPoint x: -175, endPoint y: 112, distance: 106.6
click at [0, 112] on html "Company Website Social Media GBP Optimizer Ads Account Dang! Dirty Windows Comp…" at bounding box center [170, 160] width 341 height 320
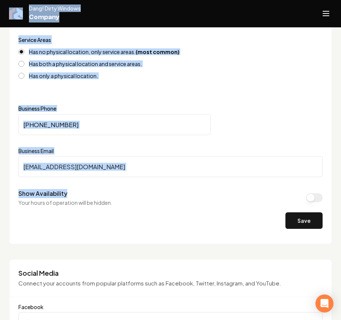
drag, startPoint x: 166, startPoint y: 178, endPoint x: -24, endPoint y: 174, distance: 190.1
click at [0, 174] on html "Company Website Social Media GBP Optimizer Ads Account Dang! Dirty Windows Comp…" at bounding box center [170, 160] width 341 height 320
click at [125, 170] on input "dangdirtywindows@gmail.com" at bounding box center [170, 166] width 304 height 21
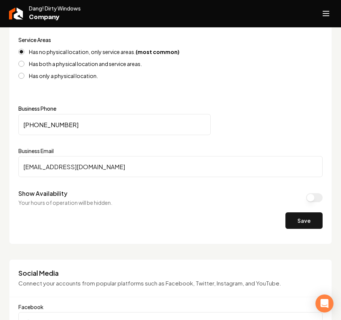
click at [125, 170] on input "dangdirtywindows@gmail.com" at bounding box center [170, 166] width 304 height 21
click at [293, 225] on button "Save" at bounding box center [303, 221] width 37 height 17
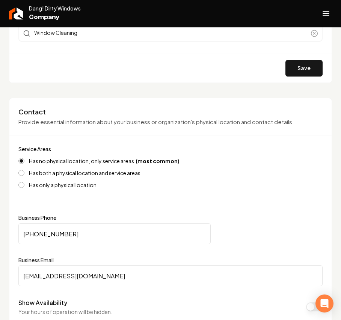
scroll to position [150, 0]
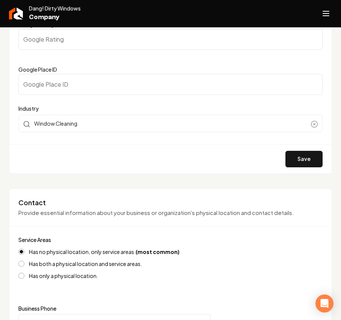
click at [326, 11] on line "Open navigation menu" at bounding box center [326, 11] width 6 height 0
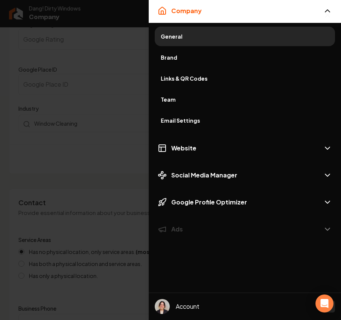
click at [177, 59] on span "Brand" at bounding box center [245, 58] width 168 height 8
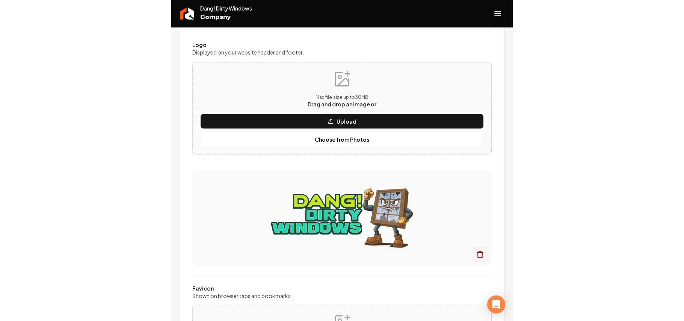
scroll to position [150, 0]
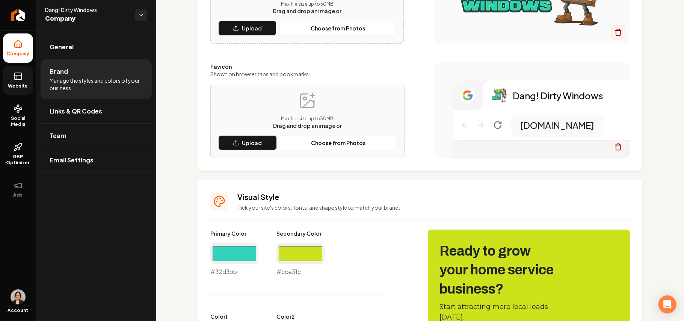
click at [23, 80] on link "Website" at bounding box center [18, 80] width 30 height 29
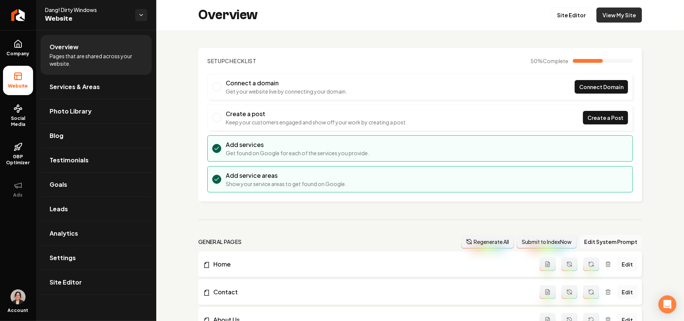
click at [612, 15] on link "View My Site" at bounding box center [618, 15] width 45 height 15
